Goal: Use online tool/utility: Utilize a website feature to perform a specific function

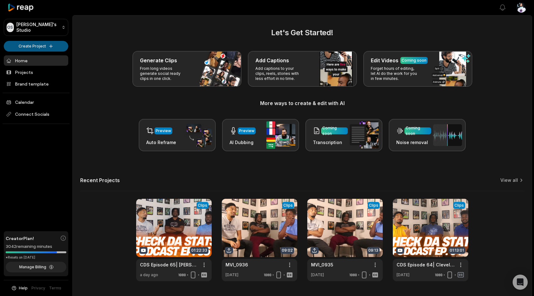
click at [41, 42] on html "OS [PERSON_NAME]'s Studio Create Project Home Projects Brand template Calendar …" at bounding box center [267, 148] width 534 height 296
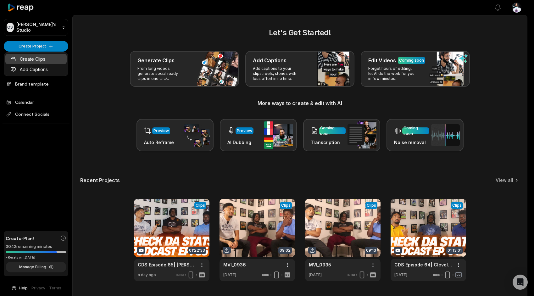
click at [42, 56] on link "Create Clips" at bounding box center [35, 59] width 61 height 10
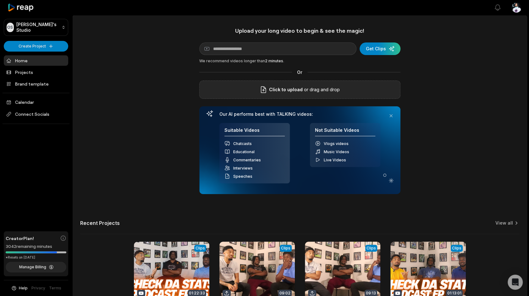
click at [266, 92] on icon at bounding box center [263, 90] width 5 height 6
click at [0, 0] on input "Click to upload" at bounding box center [0, 0] width 0 height 0
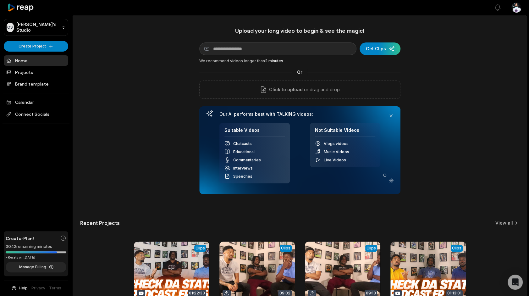
click at [268, 57] on div "Upload your long video to begin & see the magic! YouTube link Get Clips We reco…" at bounding box center [299, 110] width 201 height 167
click at [263, 53] on input at bounding box center [277, 48] width 157 height 13
paste input "**********"
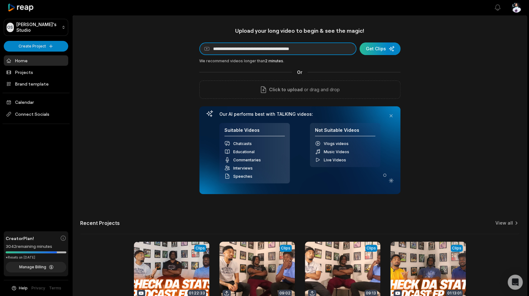
type input "**********"
click at [374, 47] on div "submit" at bounding box center [380, 48] width 41 height 13
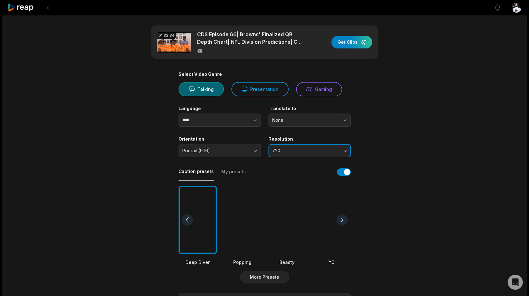
click at [287, 147] on button "720" at bounding box center [310, 150] width 82 height 13
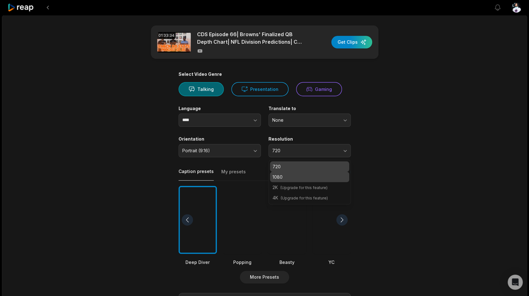
click at [291, 175] on p "1080" at bounding box center [310, 177] width 74 height 7
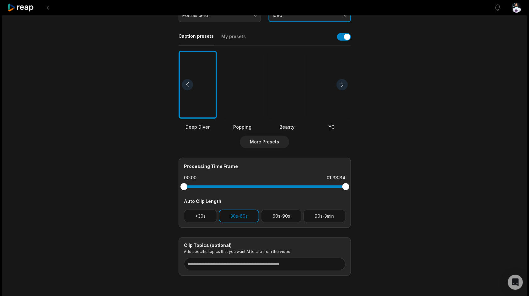
scroll to position [157, 0]
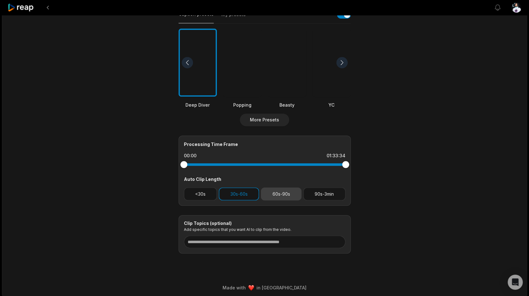
click at [283, 196] on button "60s-90s" at bounding box center [281, 193] width 41 height 13
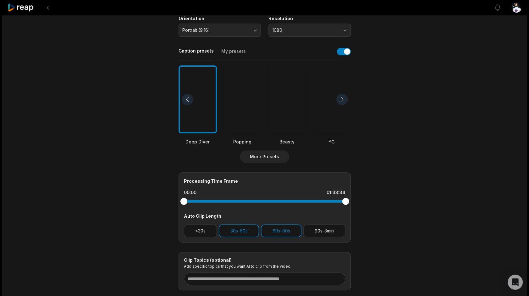
scroll to position [0, 0]
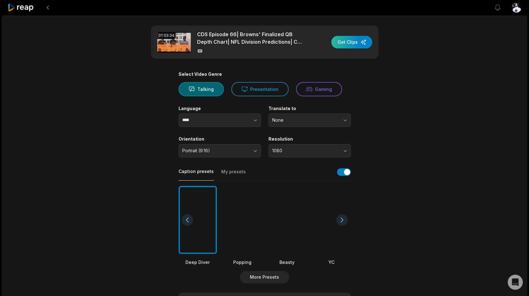
click at [336, 41] on div "button" at bounding box center [351, 42] width 41 height 13
